Goal: Information Seeking & Learning: Find specific fact

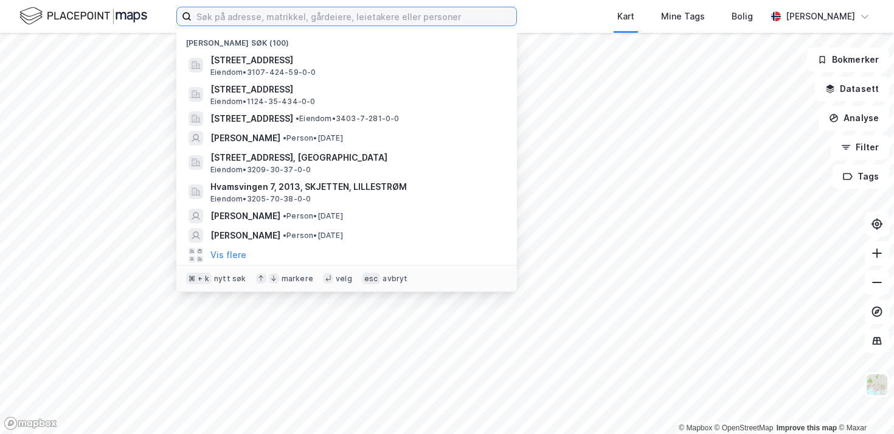
click at [468, 24] on input at bounding box center [354, 16] width 325 height 18
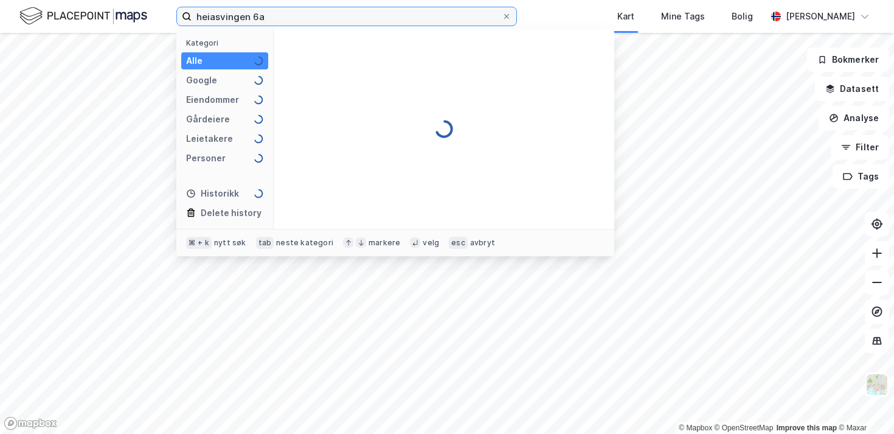
type input "heiasvingen 6a"
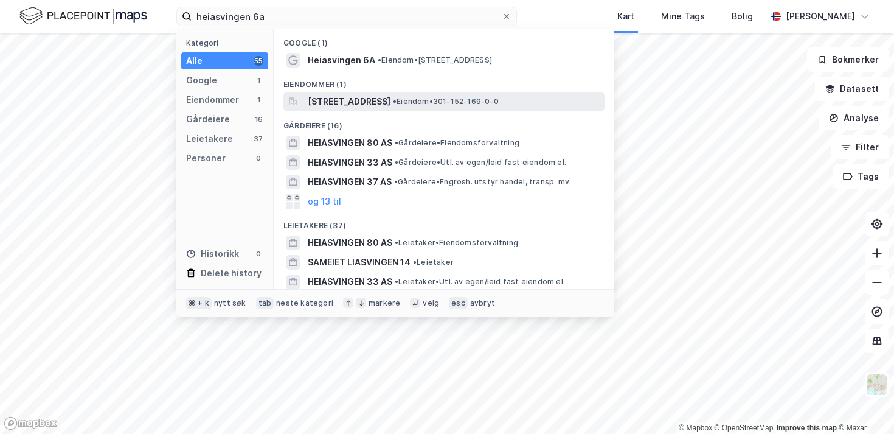
click at [320, 103] on span "[STREET_ADDRESS]" at bounding box center [349, 101] width 83 height 15
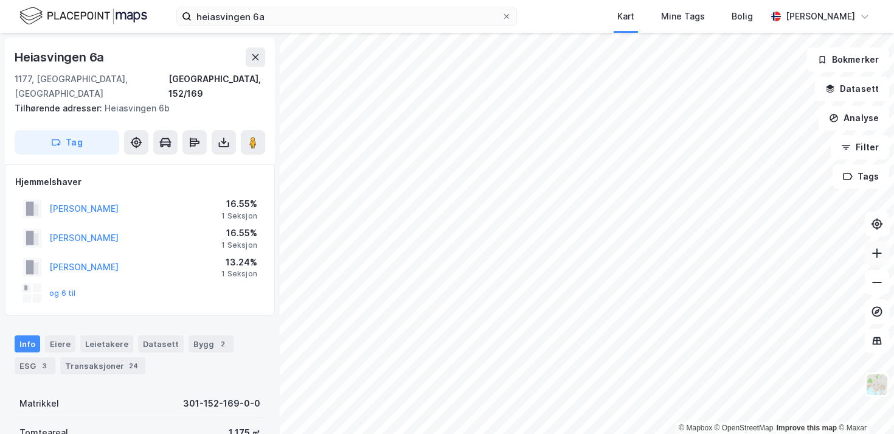
click at [873, 259] on button at bounding box center [877, 253] width 24 height 24
click at [885, 288] on button at bounding box center [877, 282] width 24 height 24
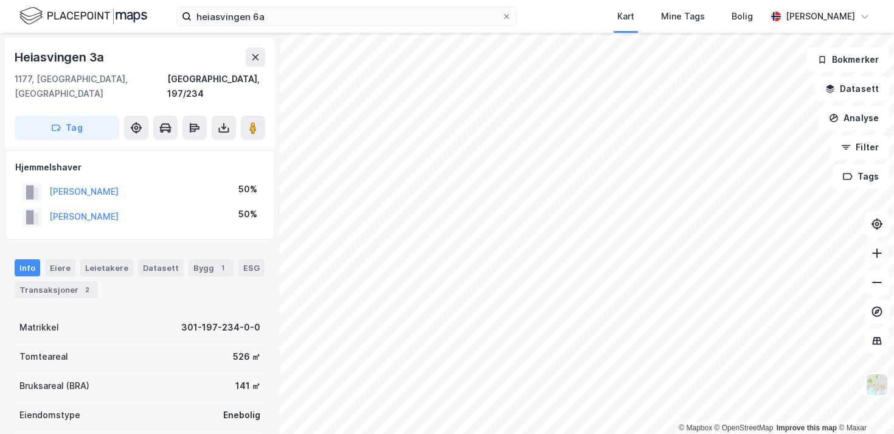
click at [878, 254] on icon at bounding box center [877, 253] width 12 height 12
click at [257, 122] on icon at bounding box center [253, 128] width 12 height 12
click at [0, 0] on button "[PERSON_NAME]" at bounding box center [0, 0] width 0 height 0
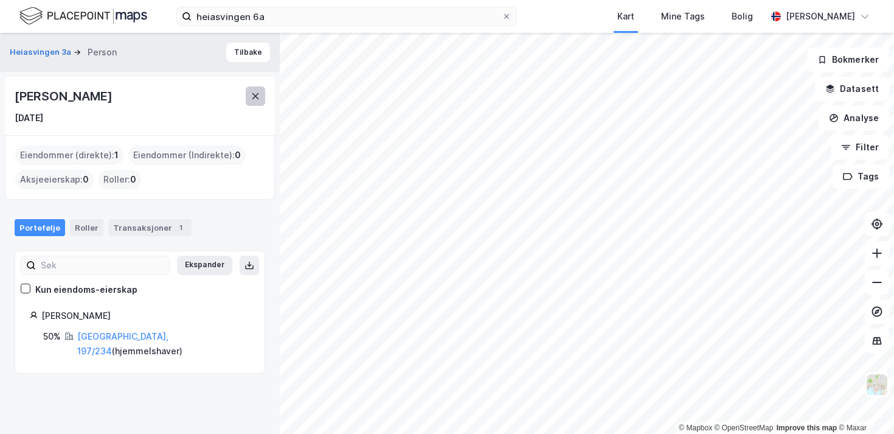
click at [262, 92] on button at bounding box center [255, 95] width 19 height 19
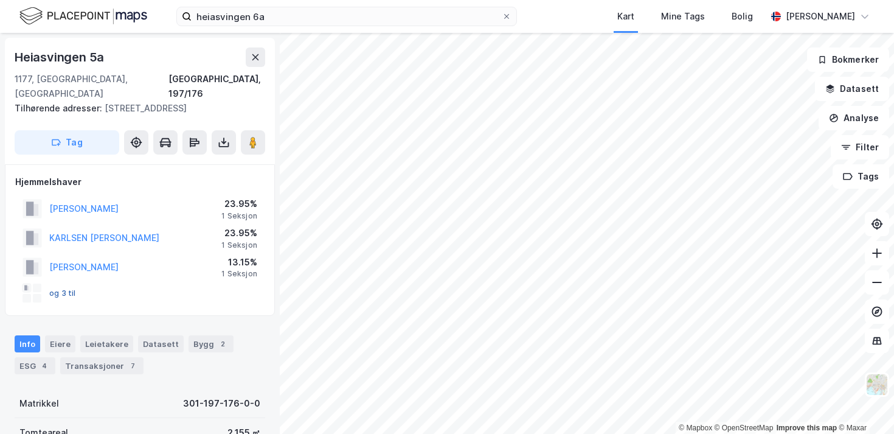
click at [0, 0] on button "og 3 til" at bounding box center [0, 0] width 0 height 0
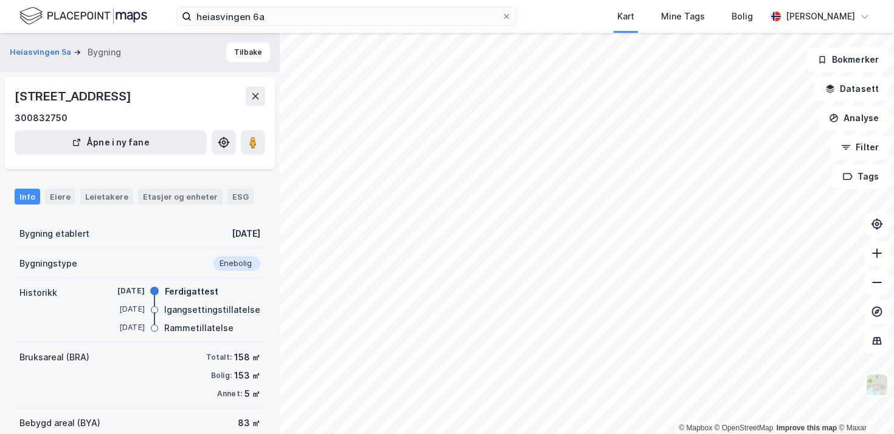
scroll to position [103, 0]
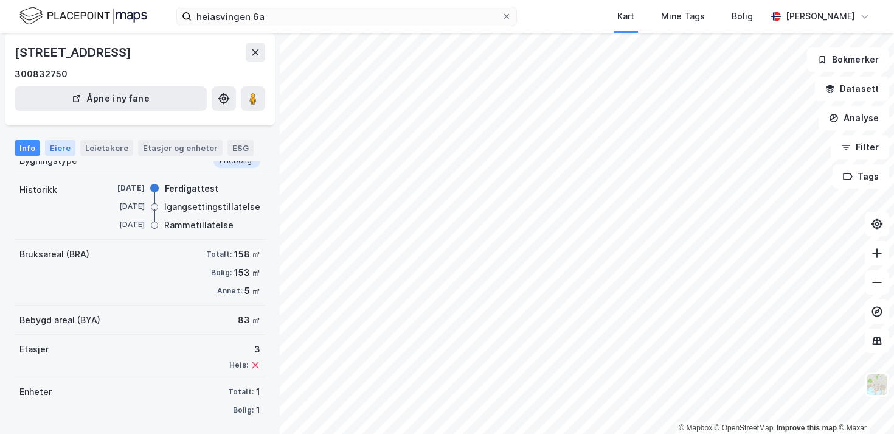
click at [53, 145] on div "Eiere" at bounding box center [60, 148] width 30 height 16
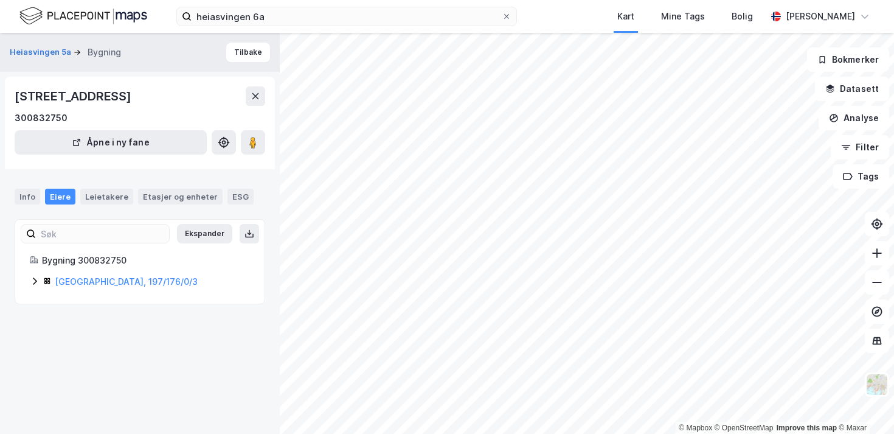
click at [32, 283] on icon at bounding box center [35, 281] width 10 height 10
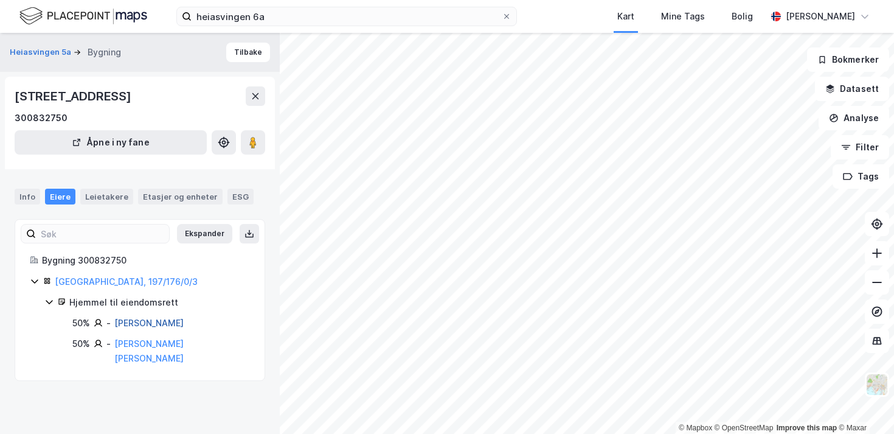
click at [184, 321] on link "[PERSON_NAME]" at bounding box center [148, 323] width 69 height 10
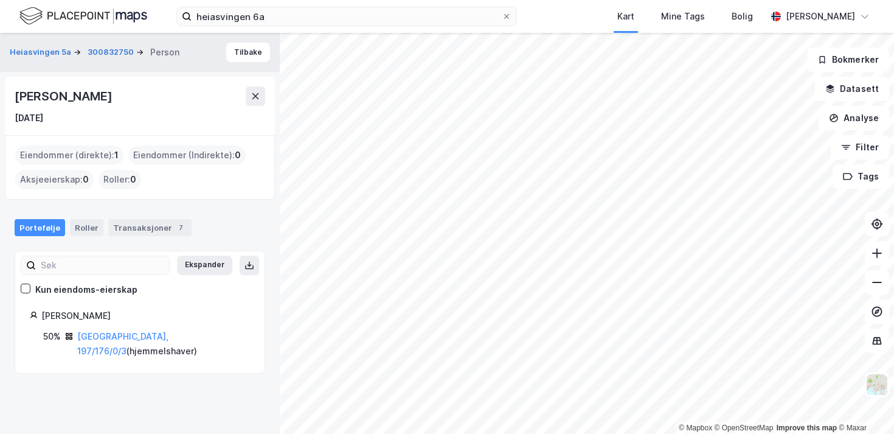
click at [43, 92] on div "[PERSON_NAME]" at bounding box center [65, 95] width 100 height 19
copy div "[PERSON_NAME]"
click at [102, 339] on link "[GEOGRAPHIC_DATA], 197/176/0/3" at bounding box center [122, 343] width 91 height 25
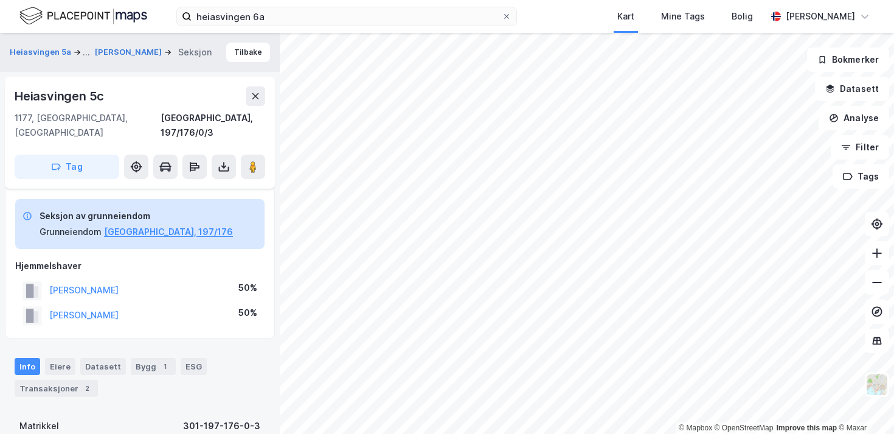
scroll to position [103, 0]
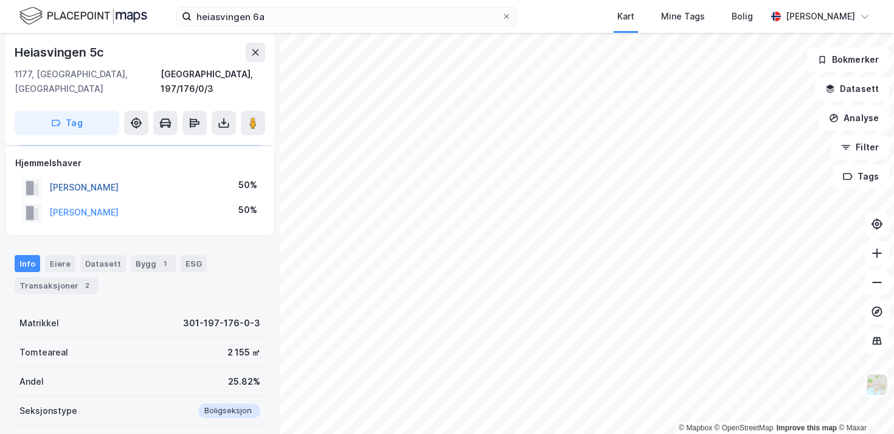
click at [0, 0] on button "[PERSON_NAME]" at bounding box center [0, 0] width 0 height 0
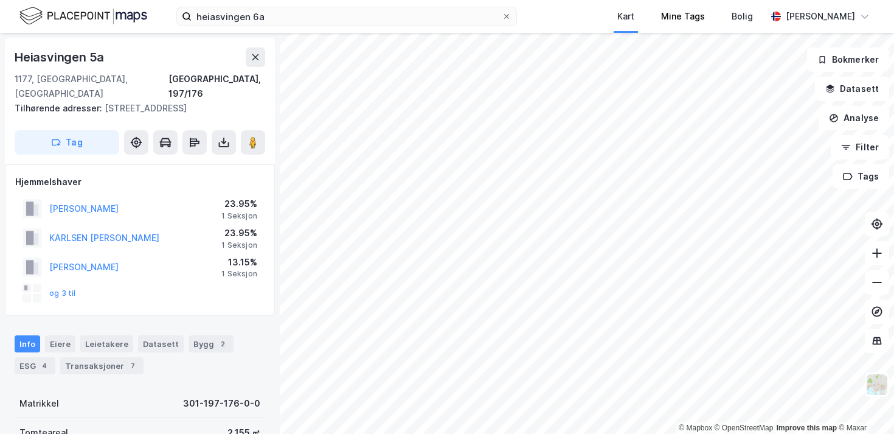
scroll to position [4, 0]
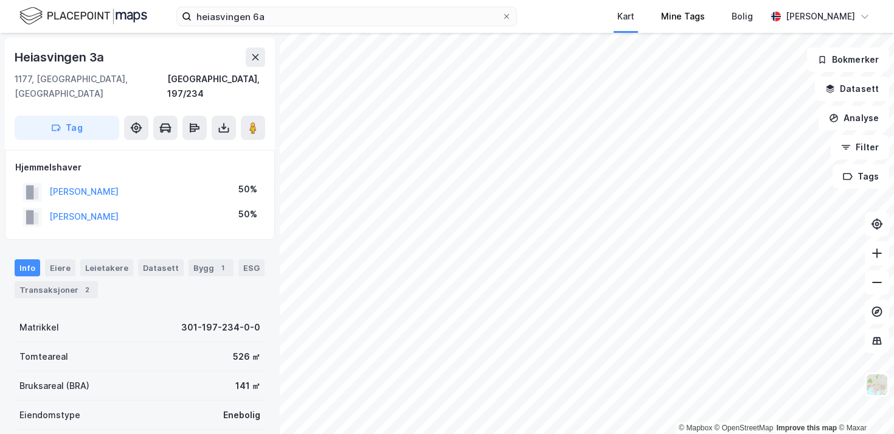
scroll to position [4, 0]
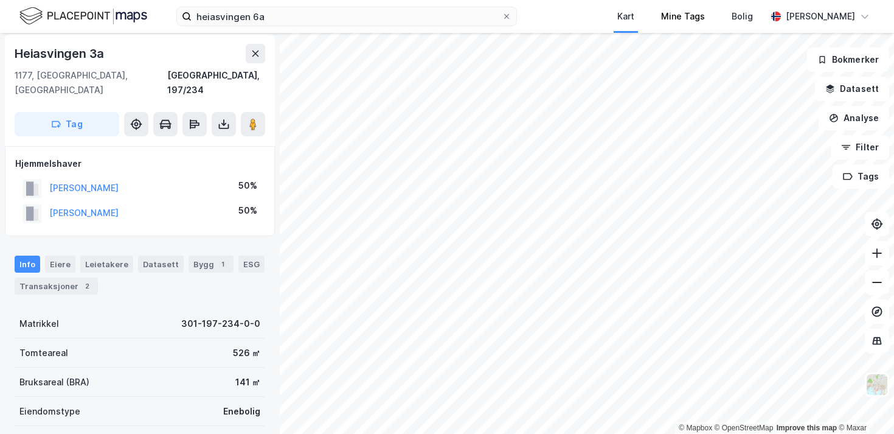
scroll to position [4, 0]
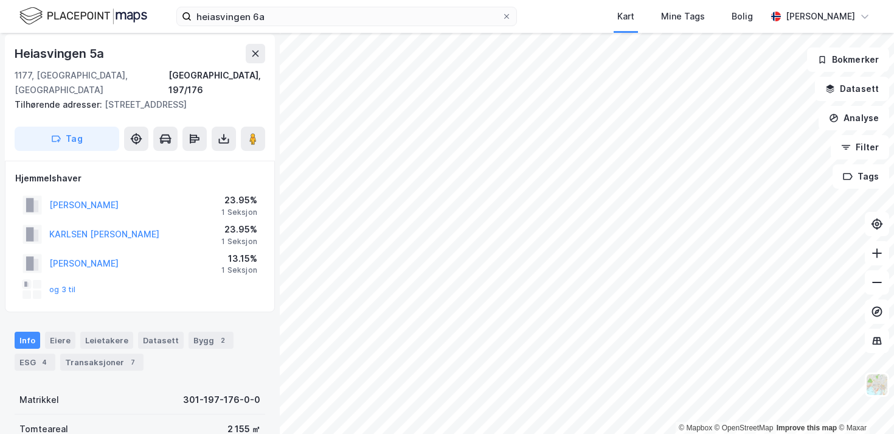
click at [62, 280] on div "og 3 til" at bounding box center [50, 289] width 54 height 19
click at [0, 0] on button "og 3 til" at bounding box center [0, 0] width 0 height 0
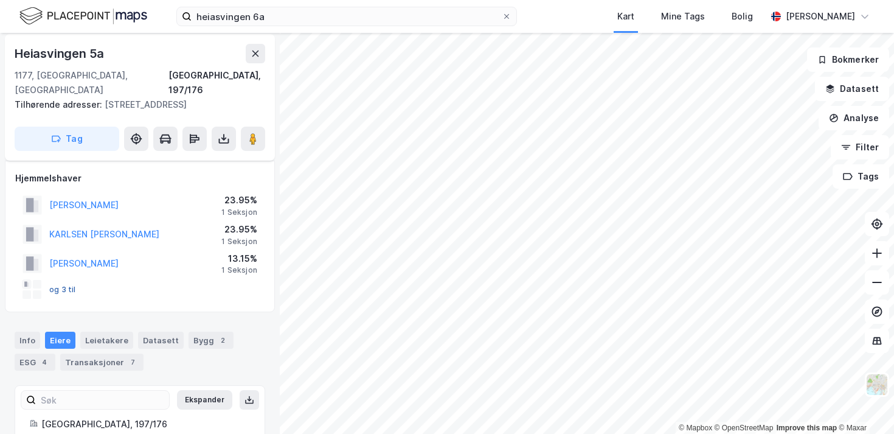
scroll to position [103, 0]
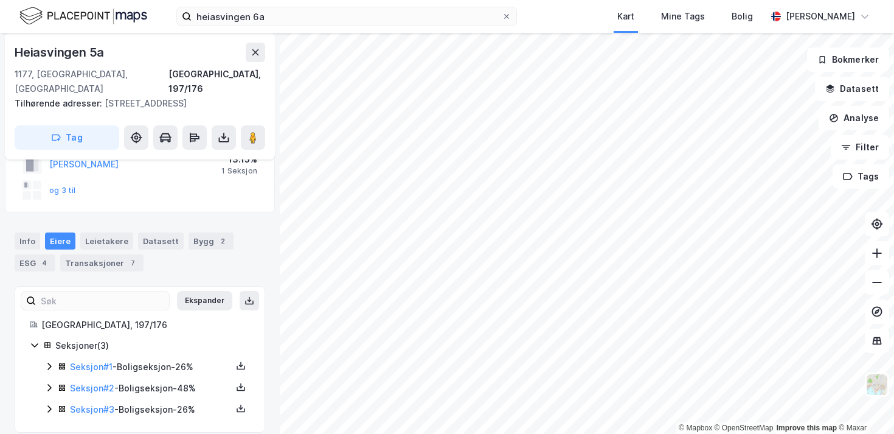
click at [47, 361] on icon at bounding box center [49, 366] width 10 height 10
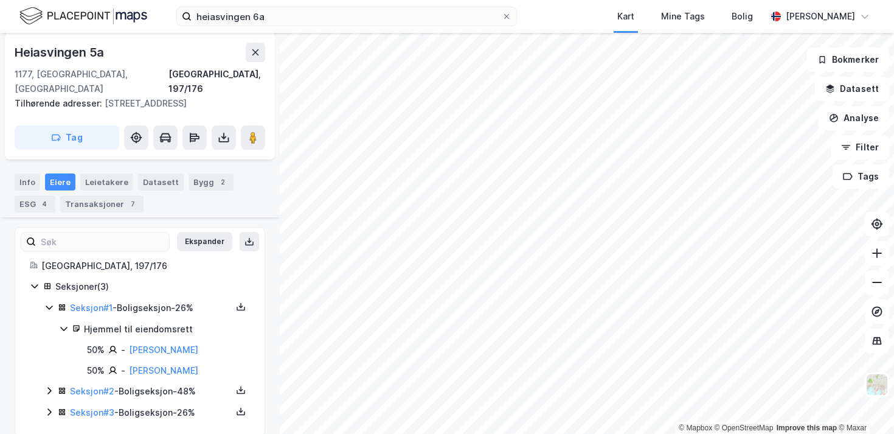
scroll to position [165, 0]
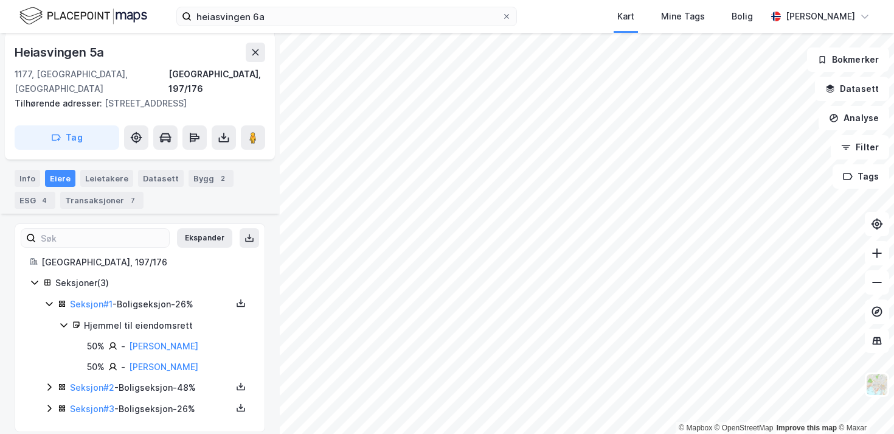
click at [48, 382] on icon at bounding box center [49, 387] width 10 height 10
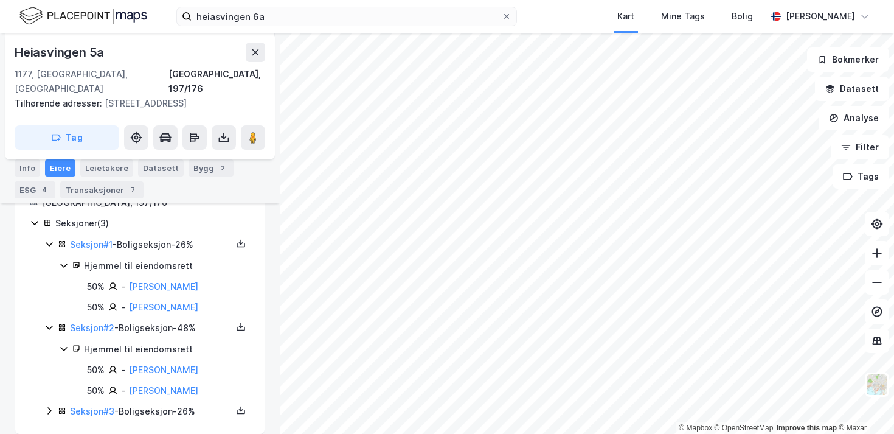
scroll to position [228, 0]
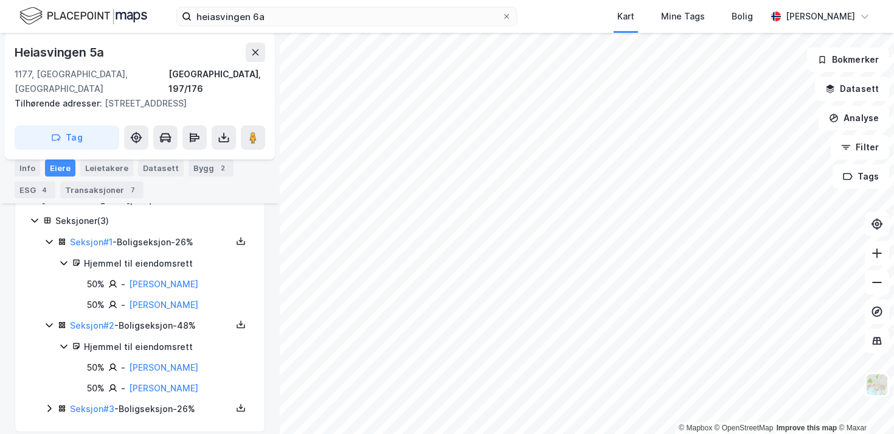
click at [48, 405] on icon at bounding box center [49, 408] width 4 height 7
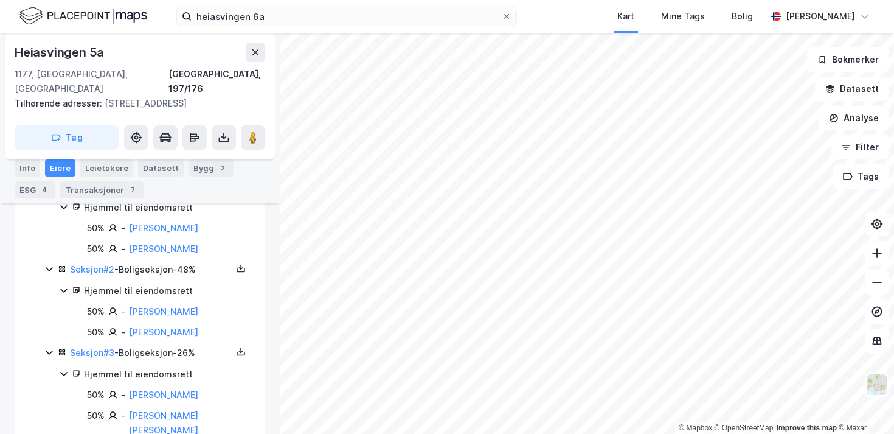
scroll to position [290, 0]
